Goal: Information Seeking & Learning: Learn about a topic

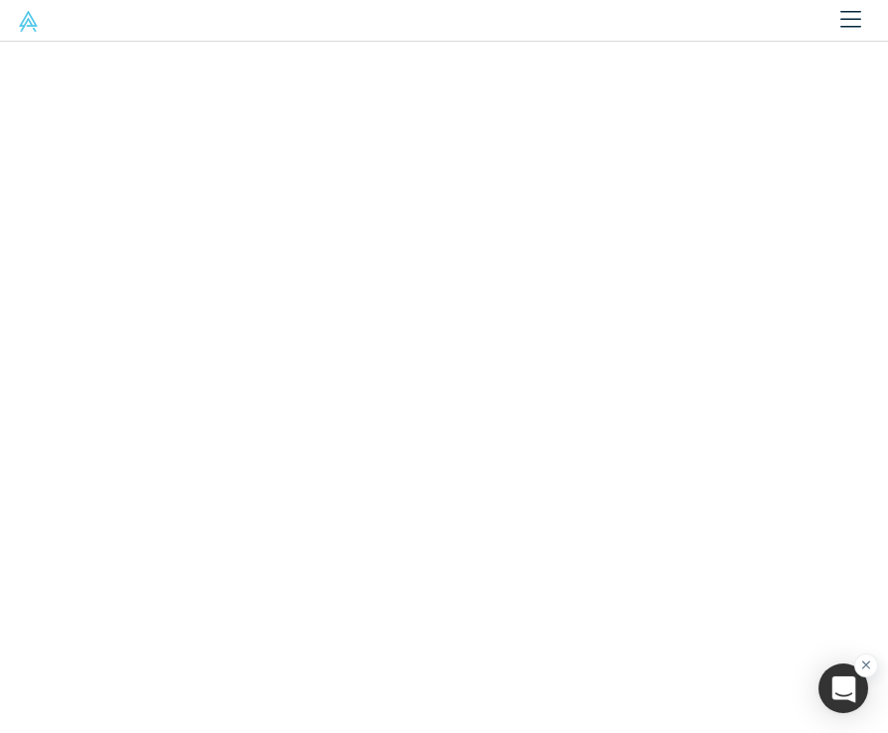
click at [868, 664] on icon "button" at bounding box center [866, 665] width 9 height 9
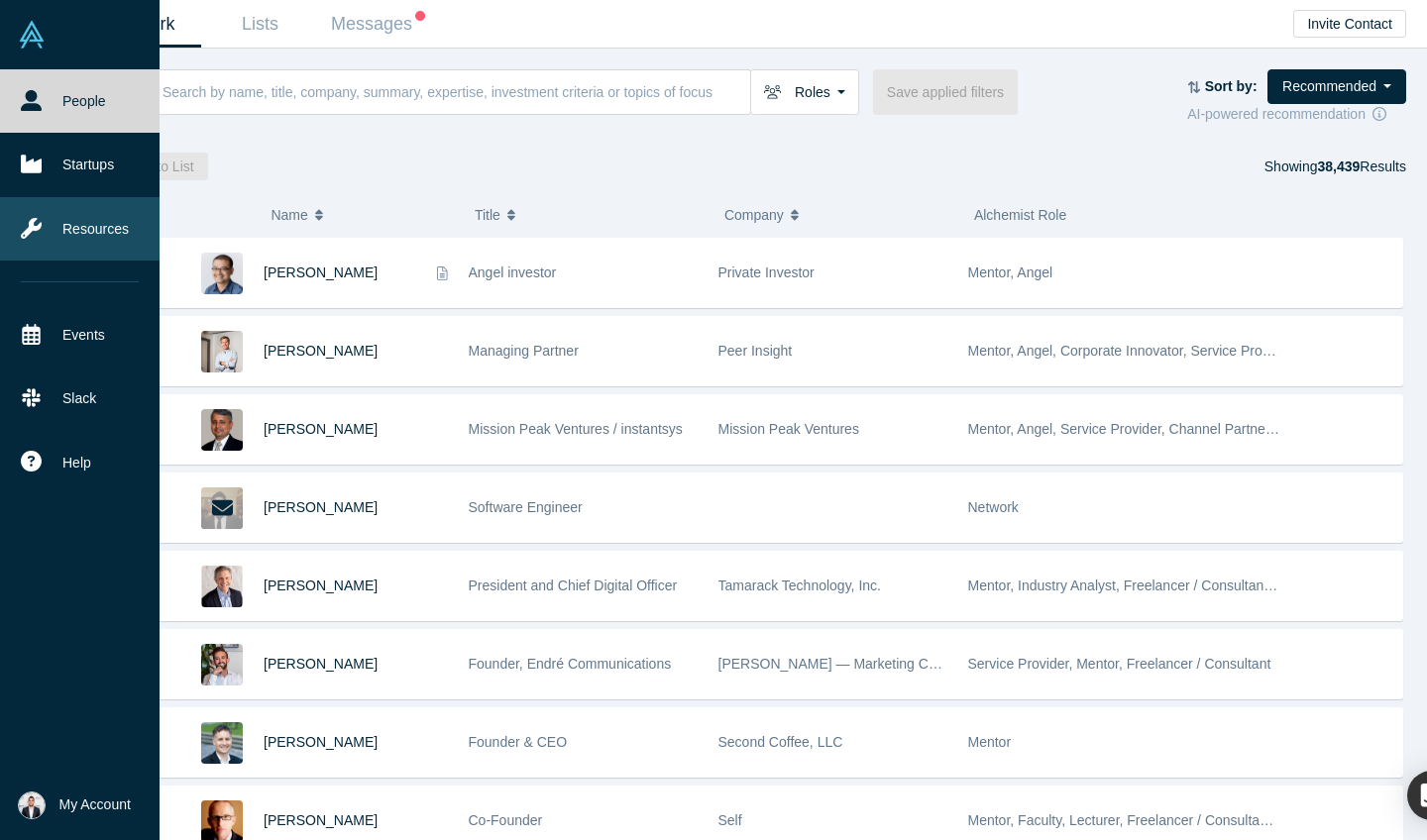
click at [65, 225] on link "Resources" at bounding box center [80, 229] width 160 height 64
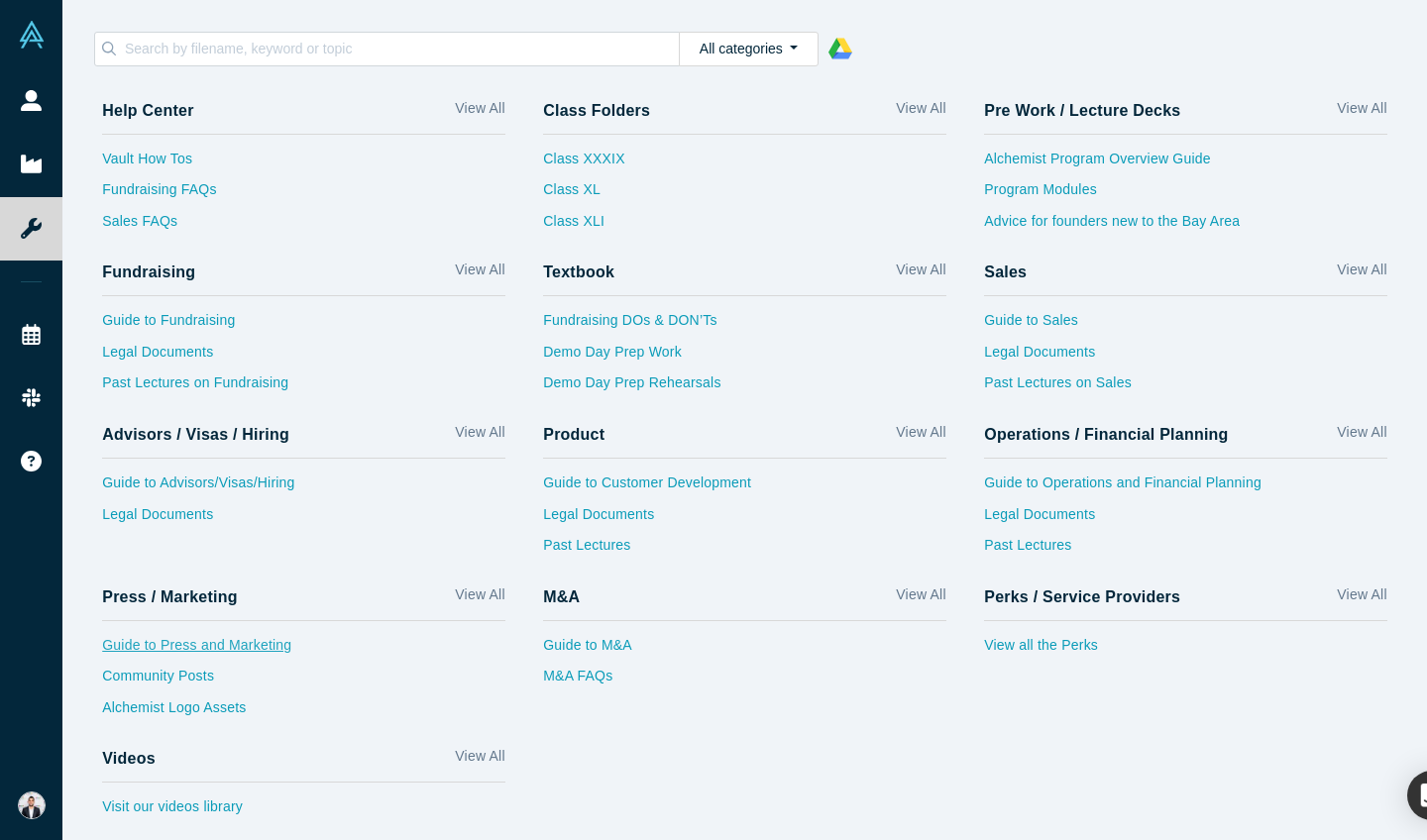
scroll to position [5, 0]
click at [179, 634] on link "Guide to Press and Marketing" at bounding box center [303, 650] width 403 height 32
click at [172, 637] on link "Guide to Press and Marketing" at bounding box center [303, 650] width 403 height 32
